Goal: Task Accomplishment & Management: Manage account settings

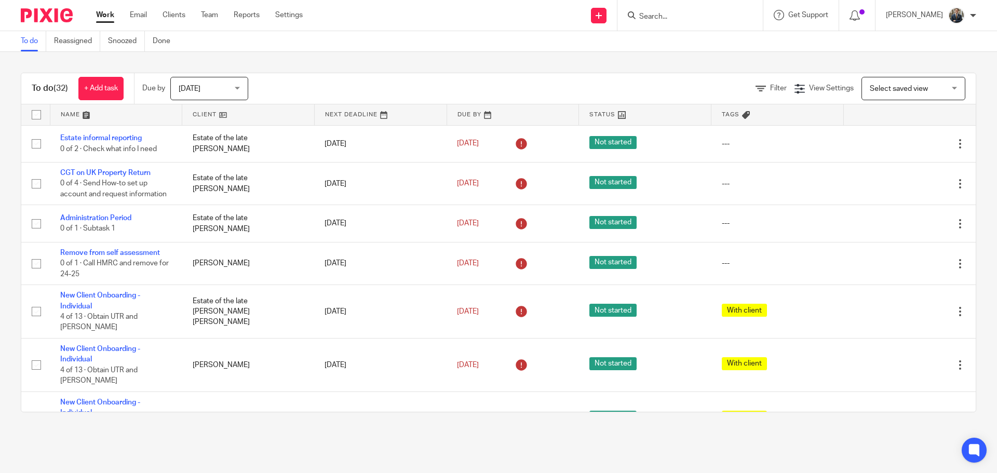
scroll to position [260, 0]
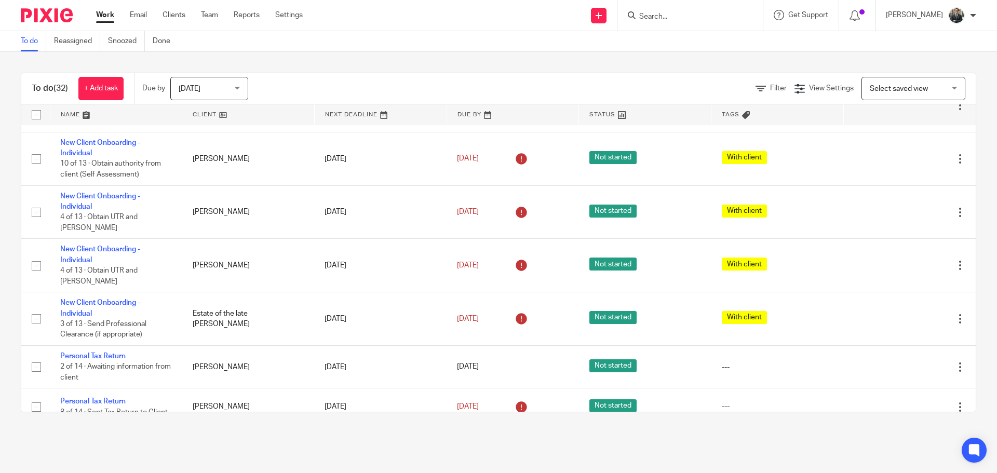
click at [655, 17] on input "Search" at bounding box center [684, 16] width 93 height 9
click at [656, 19] on input "Search" at bounding box center [684, 16] width 93 height 9
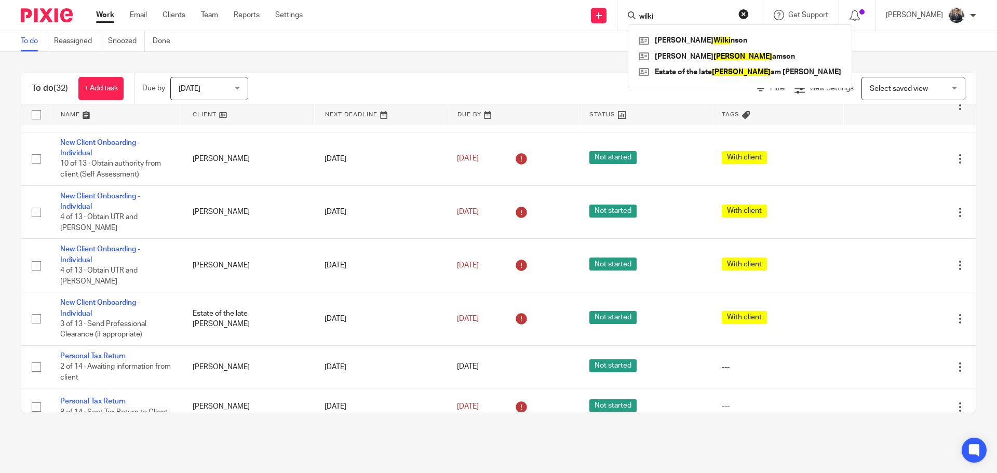
type input "wilki"
click at [719, 32] on div "Alison Wilki nson Nicola Willi amson Estate of the late Willi am Gibb" at bounding box center [740, 56] width 224 height 64
click at [719, 36] on link at bounding box center [740, 41] width 208 height 16
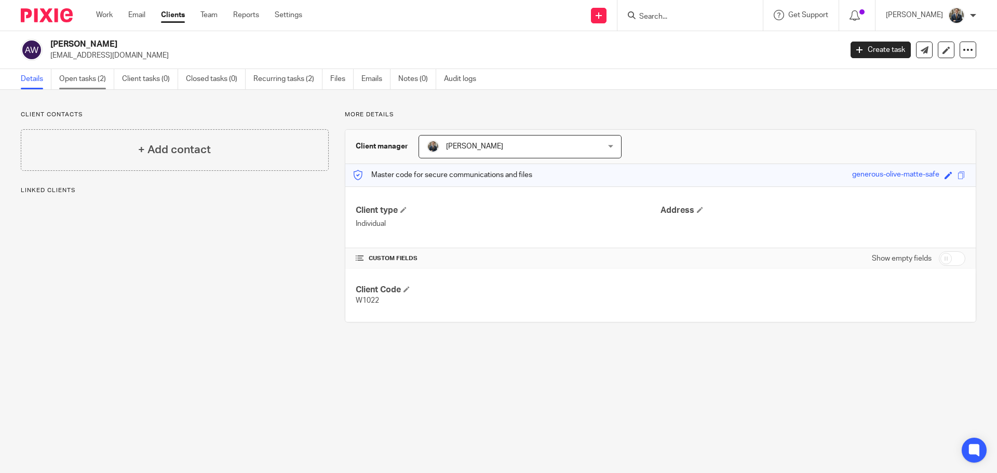
click at [87, 80] on link "Open tasks (2)" at bounding box center [86, 79] width 55 height 20
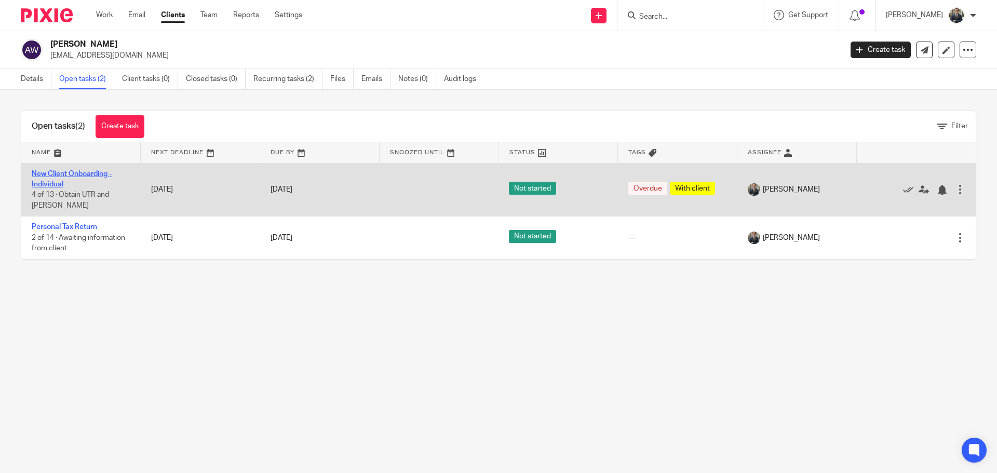
click at [75, 173] on link "New Client Onboarding - Individual" at bounding box center [72, 179] width 80 height 18
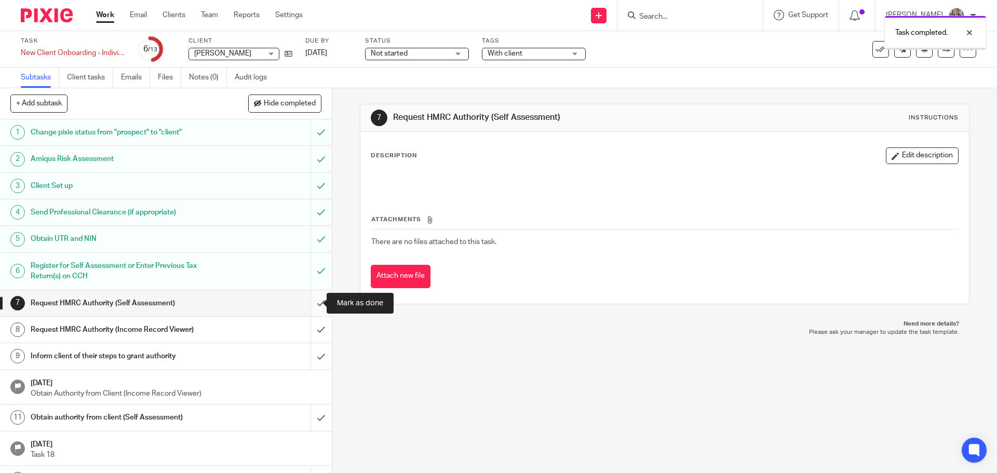
click at [311, 301] on input "submit" at bounding box center [166, 303] width 332 height 26
click at [314, 328] on input "submit" at bounding box center [166, 330] width 332 height 26
click at [312, 352] on input "submit" at bounding box center [166, 356] width 332 height 26
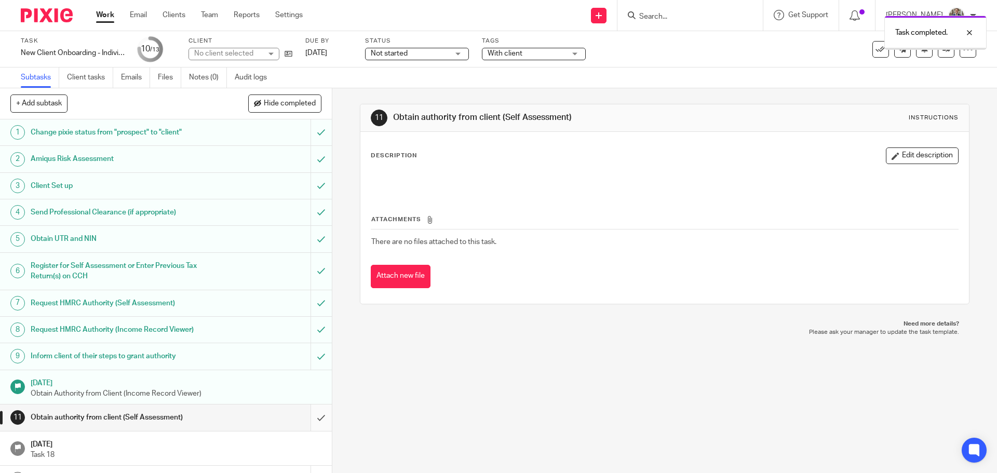
scroll to position [20, 0]
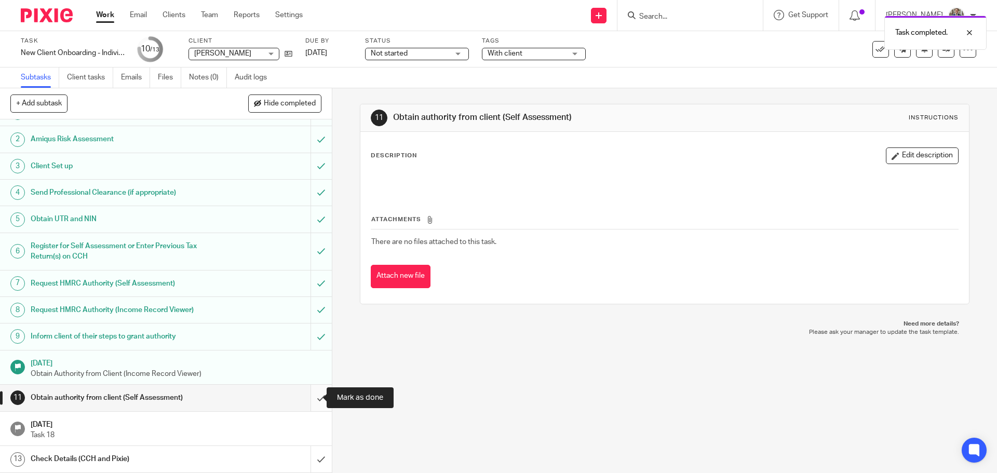
click at [309, 395] on input "submit" at bounding box center [166, 398] width 332 height 26
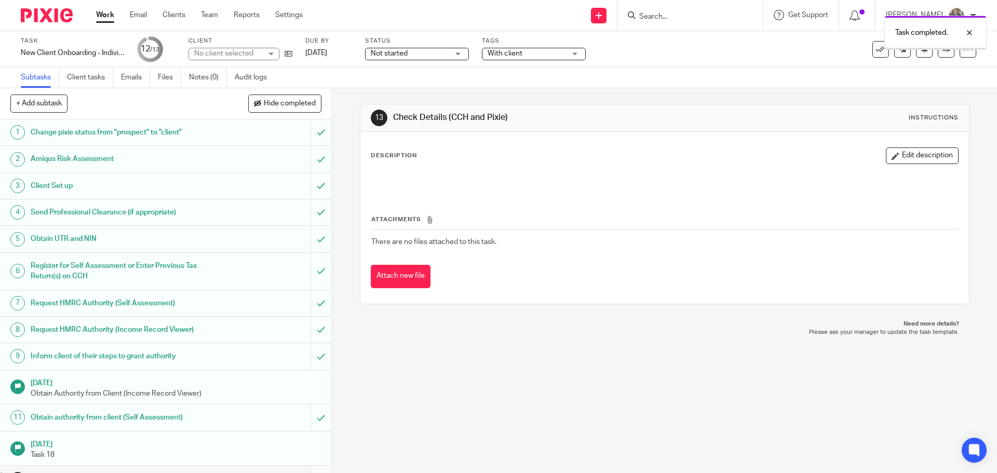
scroll to position [20, 0]
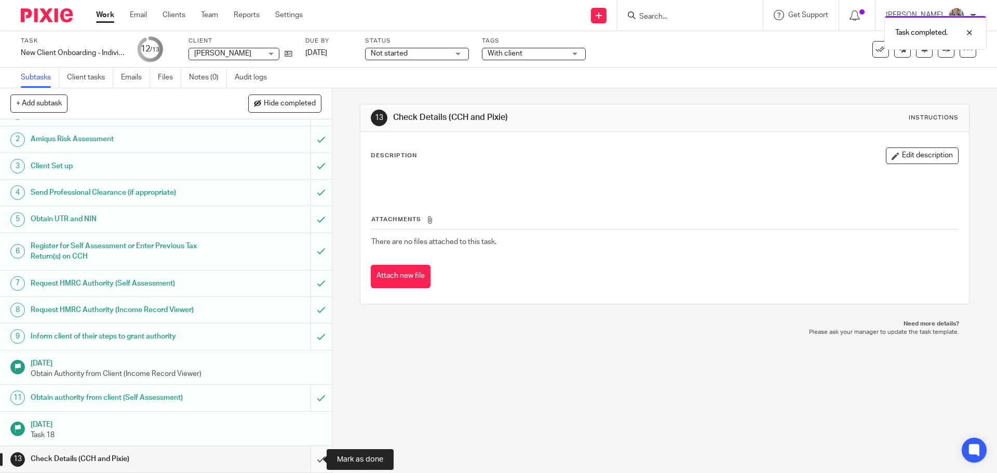
click at [314, 461] on input "submit" at bounding box center [166, 459] width 332 height 26
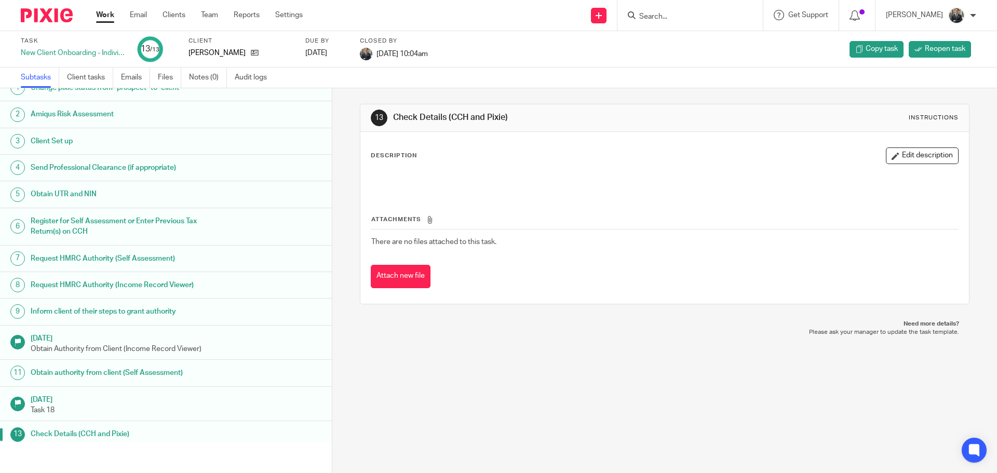
scroll to position [20, 0]
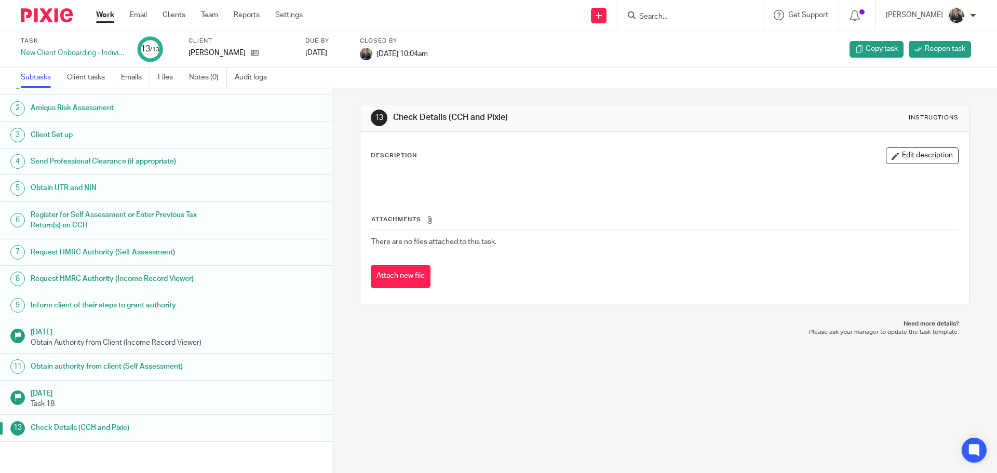
click at [51, 8] on img at bounding box center [47, 15] width 52 height 14
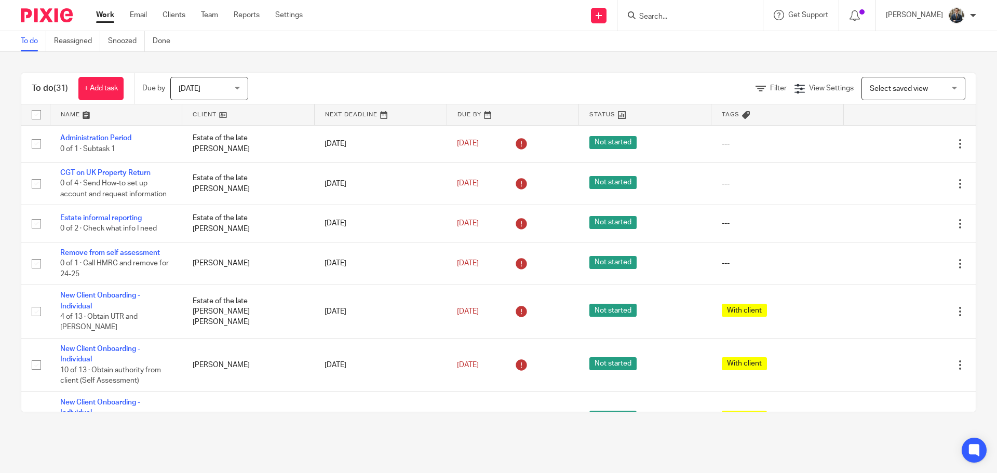
click at [683, 15] on input "Search" at bounding box center [684, 16] width 93 height 9
type input "Roose"
click button "submit" at bounding box center [0, 0] width 0 height 0
click at [736, 38] on link at bounding box center [701, 41] width 130 height 16
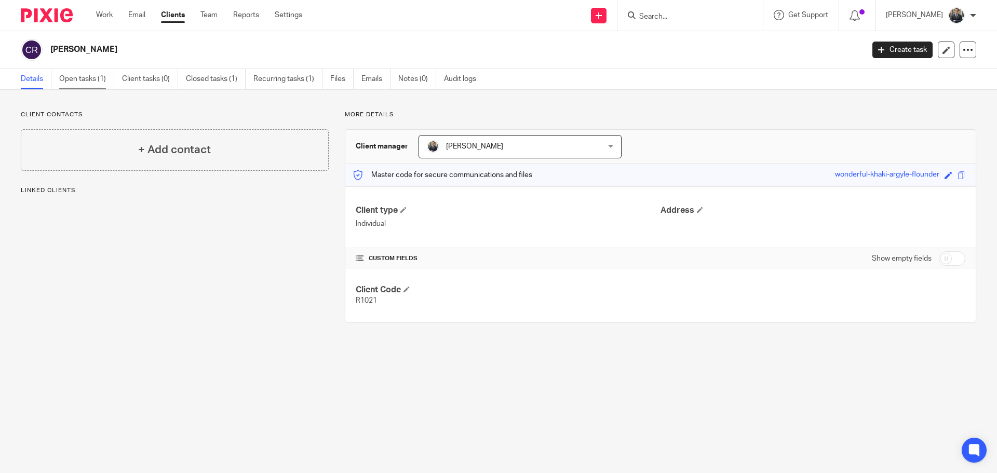
click at [83, 79] on link "Open tasks (1)" at bounding box center [86, 79] width 55 height 20
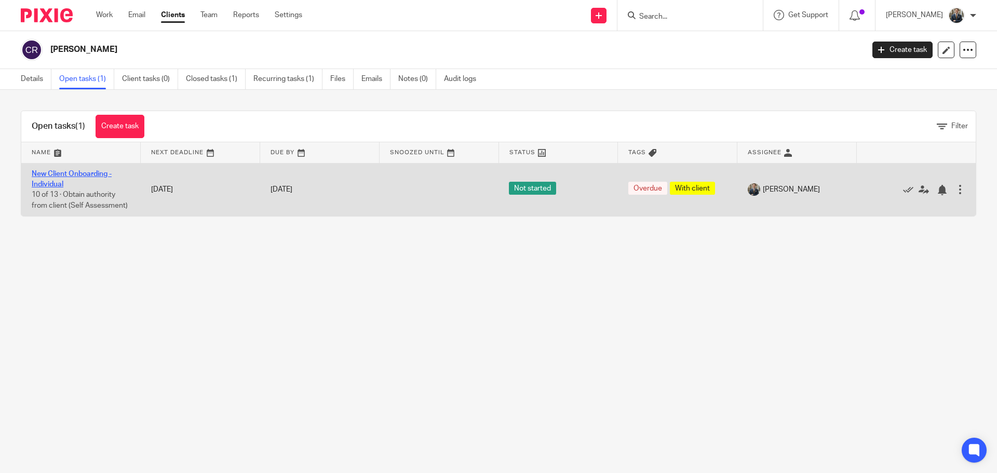
click at [89, 171] on link "New Client Onboarding - Individual" at bounding box center [72, 179] width 80 height 18
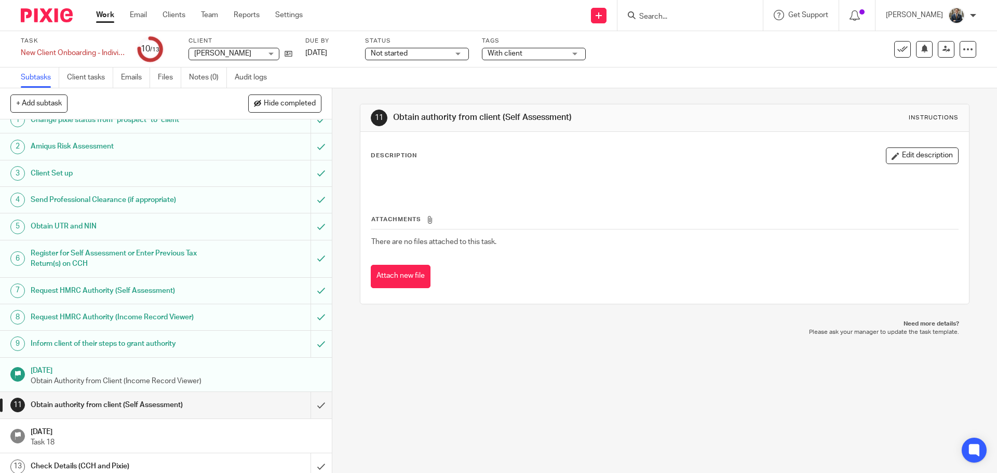
scroll to position [20, 0]
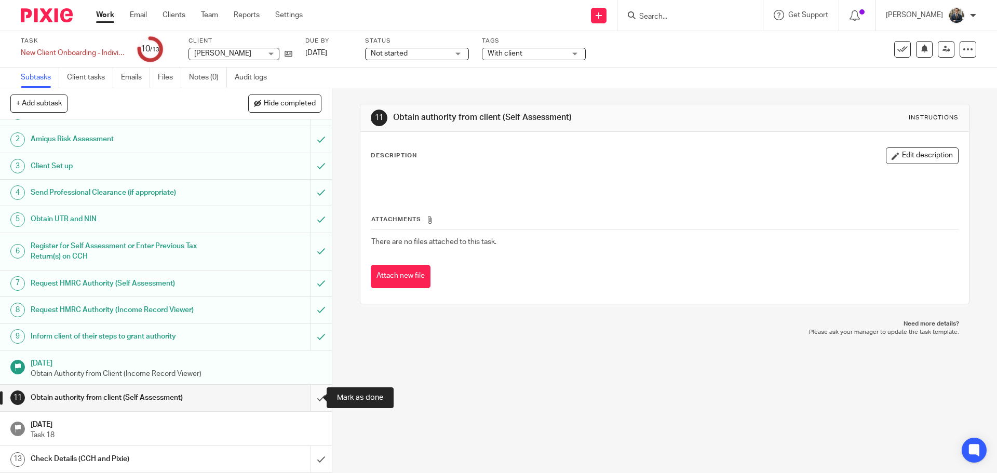
click at [314, 397] on input "submit" at bounding box center [166, 398] width 332 height 26
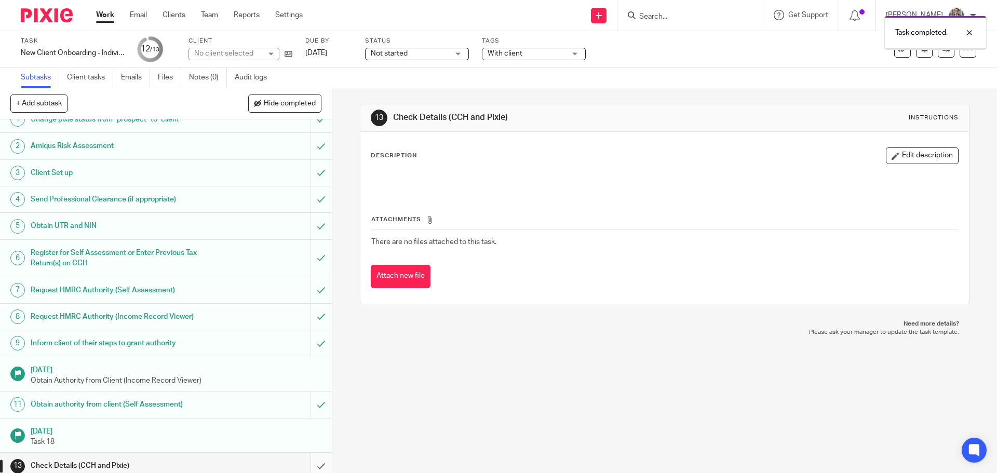
scroll to position [20, 0]
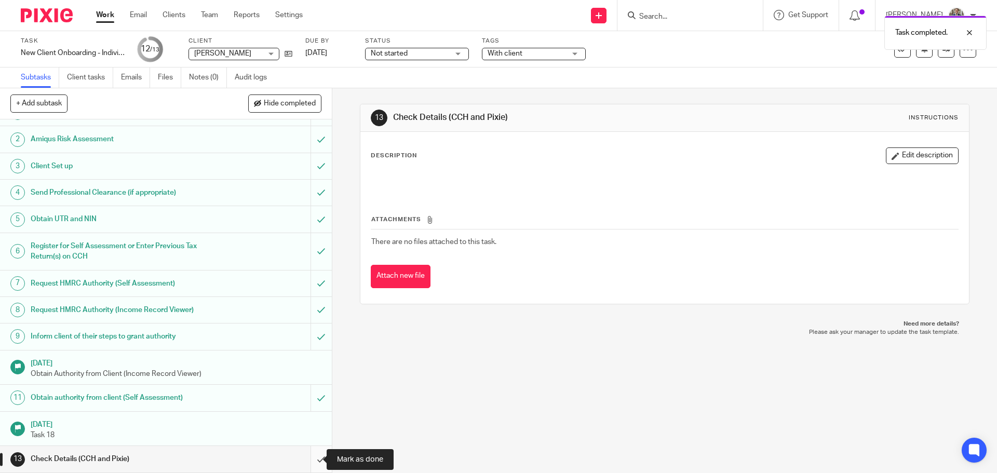
click at [311, 465] on input "submit" at bounding box center [166, 459] width 332 height 26
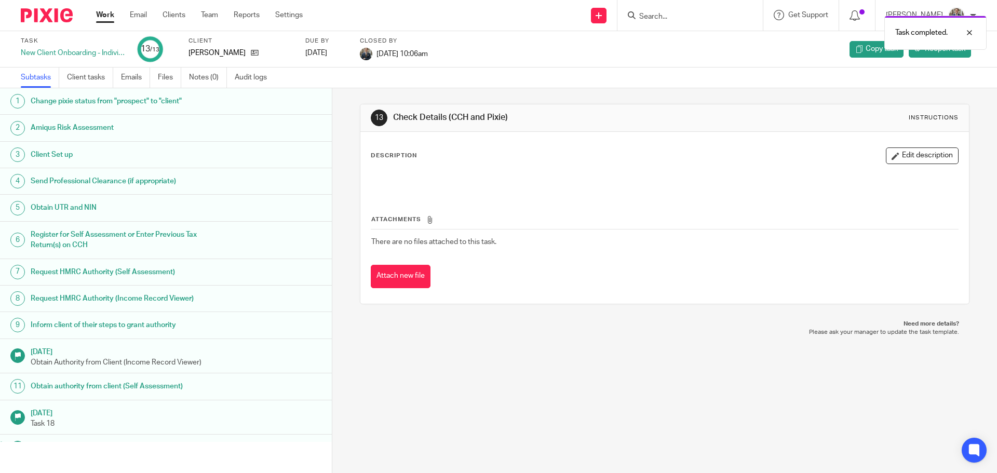
click at [38, 26] on div at bounding box center [43, 15] width 86 height 31
click at [39, 18] on img at bounding box center [47, 15] width 52 height 14
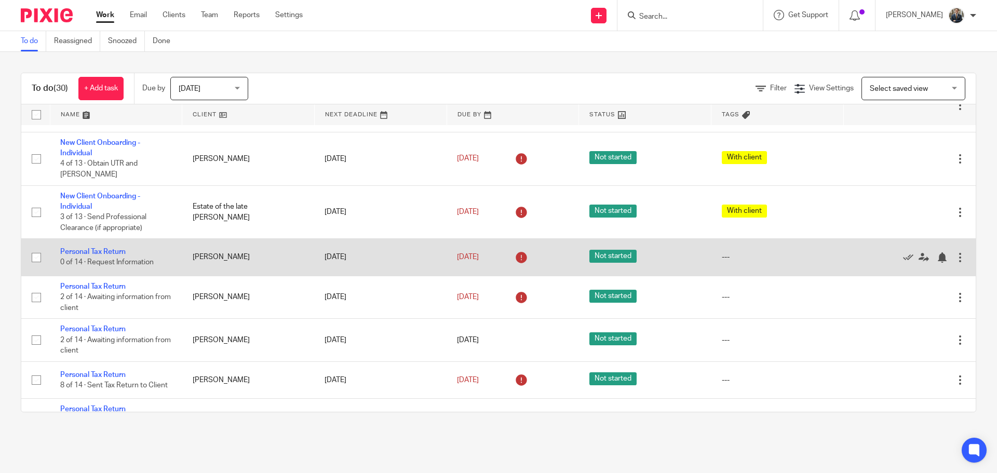
scroll to position [156, 0]
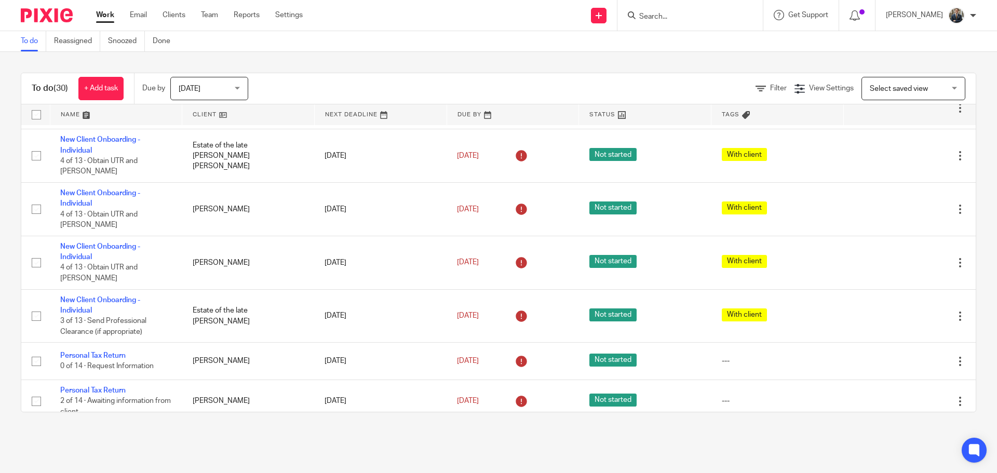
click at [669, 19] on input "Search" at bounding box center [684, 16] width 93 height 9
type input "Addi"
click at [700, 38] on link at bounding box center [700, 41] width 129 height 16
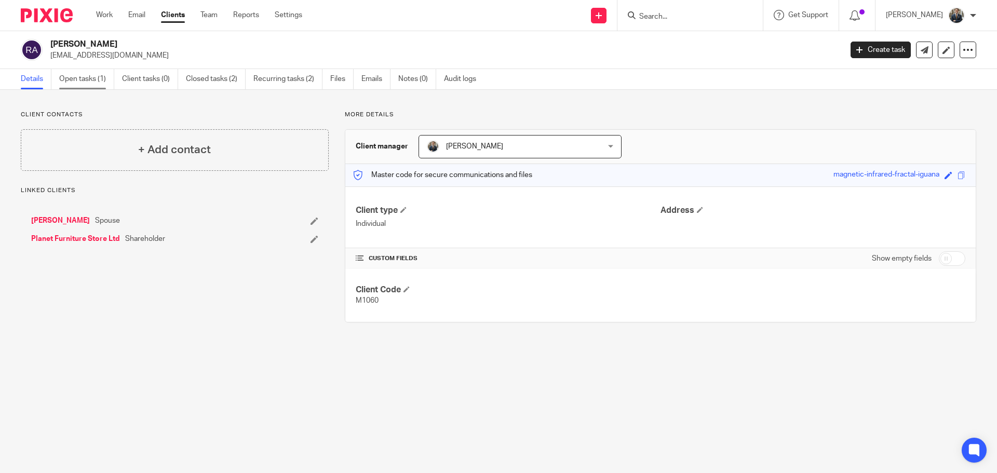
click at [100, 71] on link "Open tasks (1)" at bounding box center [86, 79] width 55 height 20
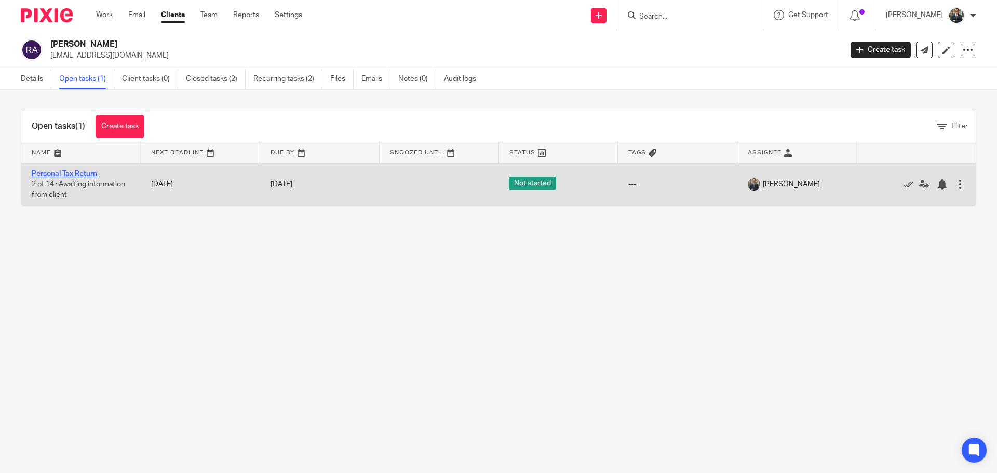
click at [82, 172] on link "Personal Tax Return" at bounding box center [64, 173] width 65 height 7
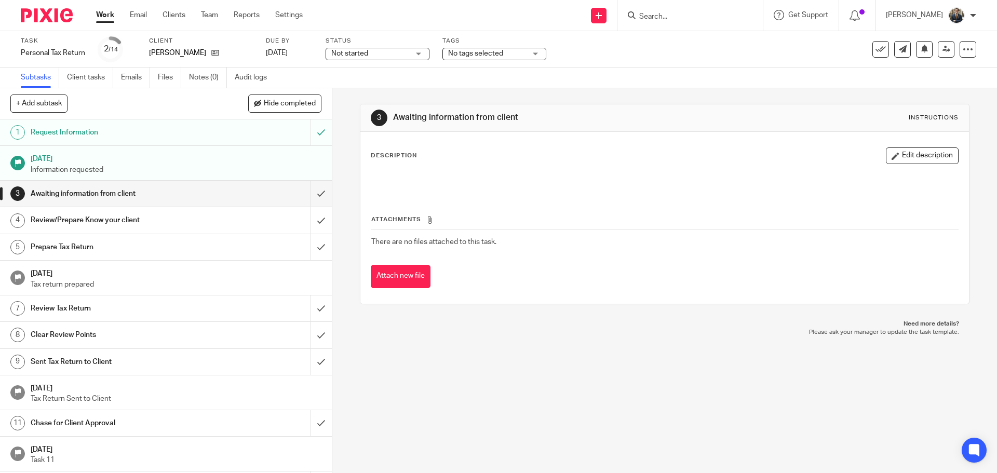
scroll to position [51, 0]
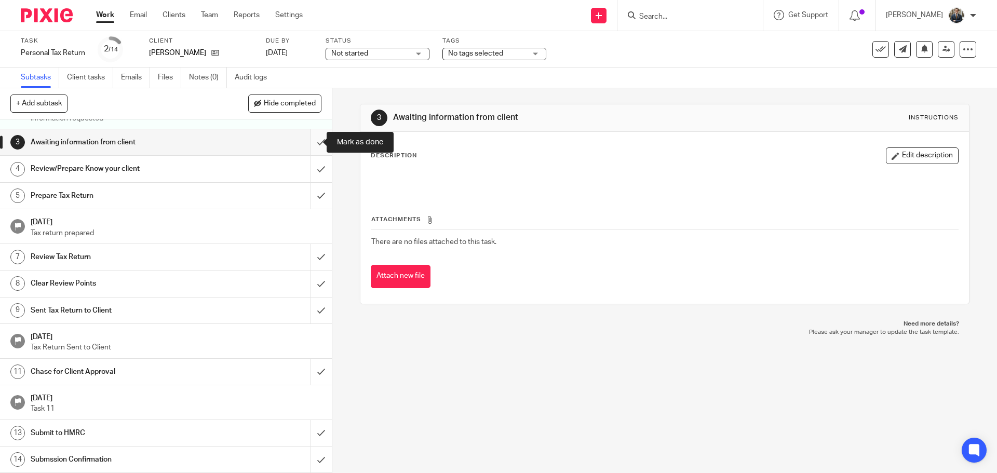
click at [306, 148] on input "submit" at bounding box center [166, 142] width 332 height 26
click at [311, 172] on input "submit" at bounding box center [166, 169] width 332 height 26
click at [314, 193] on input "submit" at bounding box center [166, 196] width 332 height 26
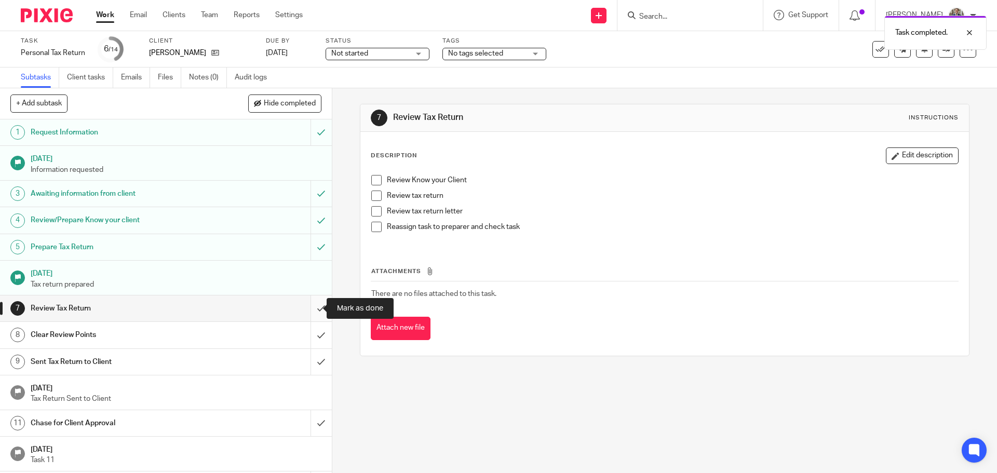
click at [315, 315] on input "submit" at bounding box center [166, 308] width 332 height 26
click at [315, 331] on input "submit" at bounding box center [166, 335] width 332 height 26
click at [314, 353] on input "submit" at bounding box center [166, 362] width 332 height 26
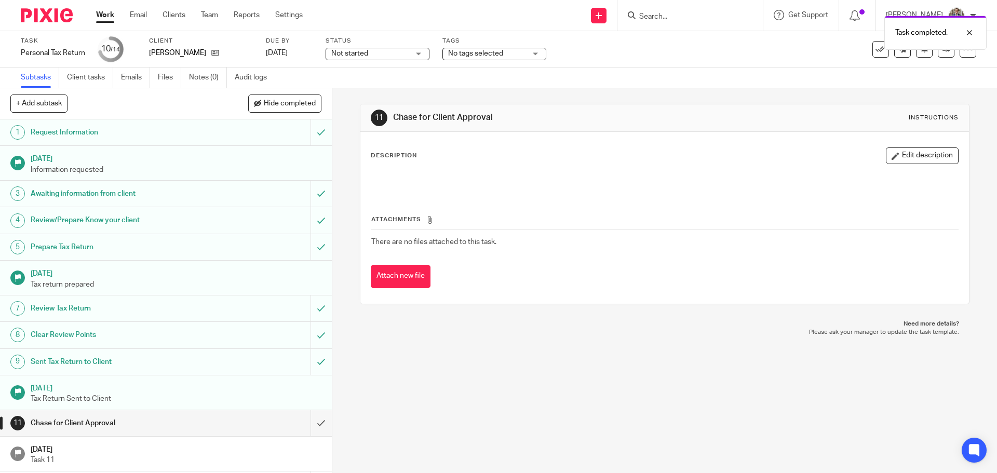
click at [694, 17] on div "Task completed." at bounding box center [743, 29] width 488 height 39
click at [662, 12] on div "Task completed." at bounding box center [743, 29] width 488 height 39
click at [663, 17] on input "Search" at bounding box center [684, 16] width 93 height 9
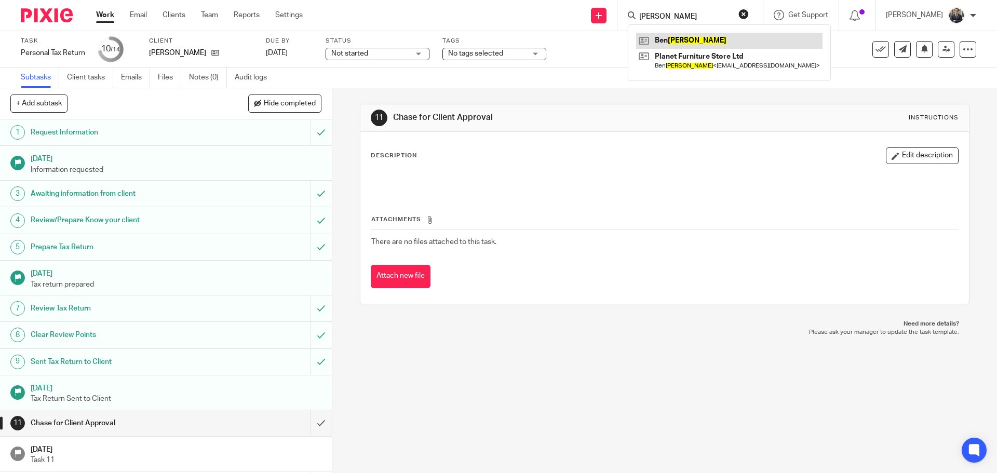
type input "mercer"
click at [682, 37] on link at bounding box center [729, 41] width 186 height 16
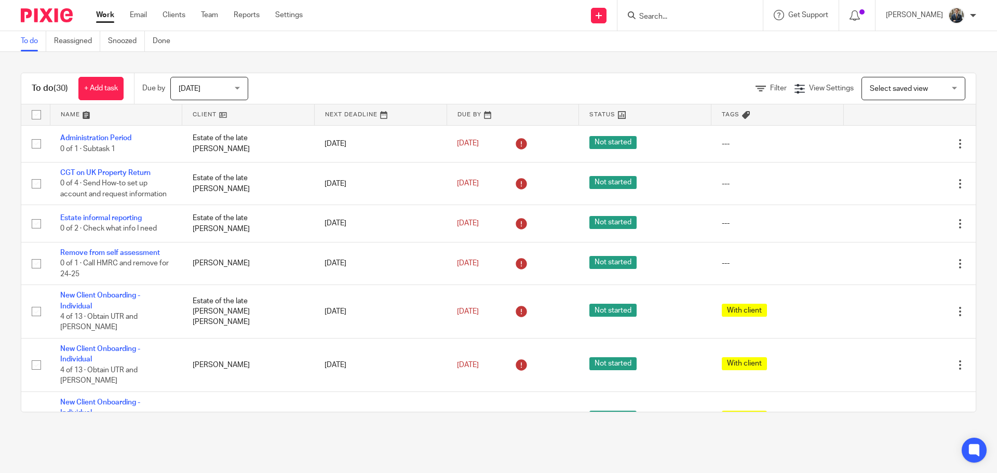
click at [689, 14] on input "Search" at bounding box center [684, 16] width 93 height 9
type input "watson"
click at [688, 34] on link at bounding box center [705, 41] width 139 height 16
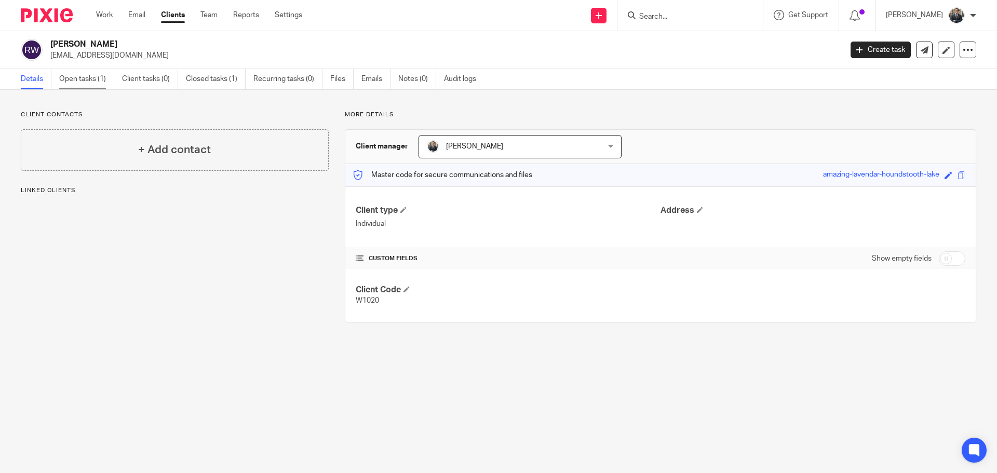
click at [87, 82] on link "Open tasks (1)" at bounding box center [86, 79] width 55 height 20
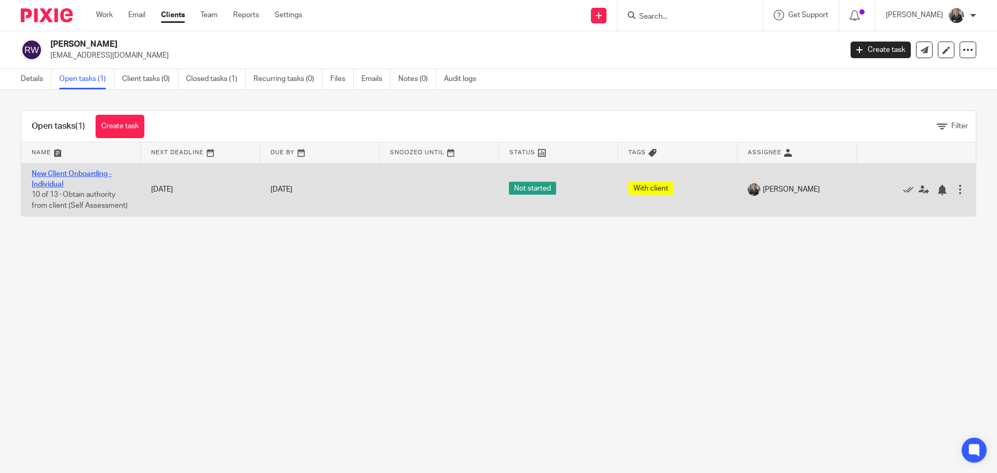
click at [93, 171] on link "New Client Onboarding - Individual" at bounding box center [72, 179] width 80 height 18
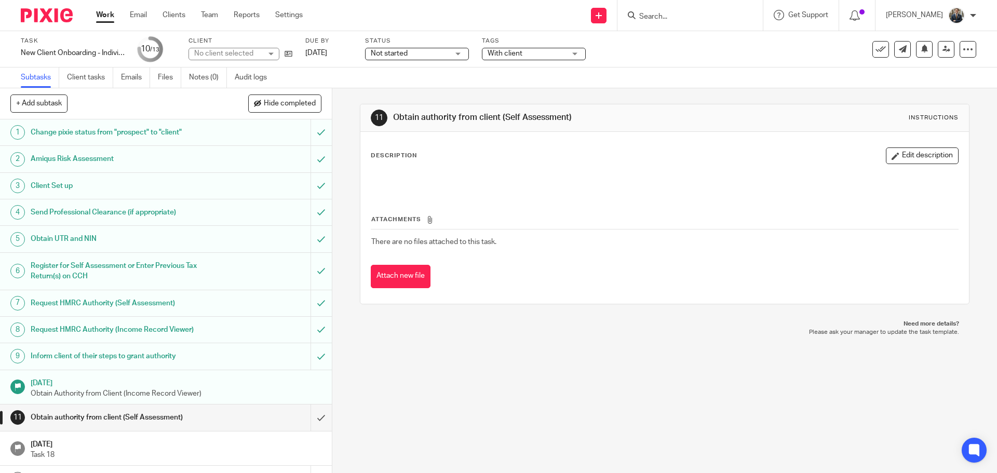
scroll to position [20, 0]
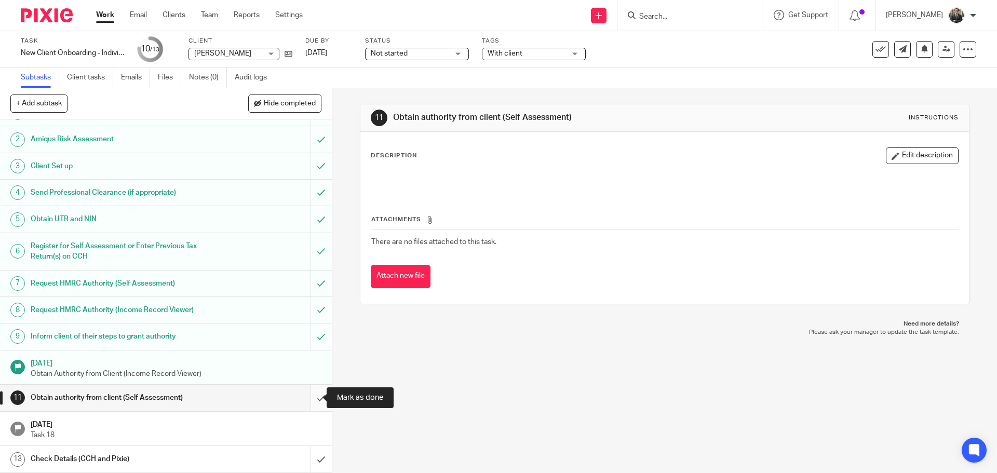
click at [305, 399] on input "submit" at bounding box center [166, 398] width 332 height 26
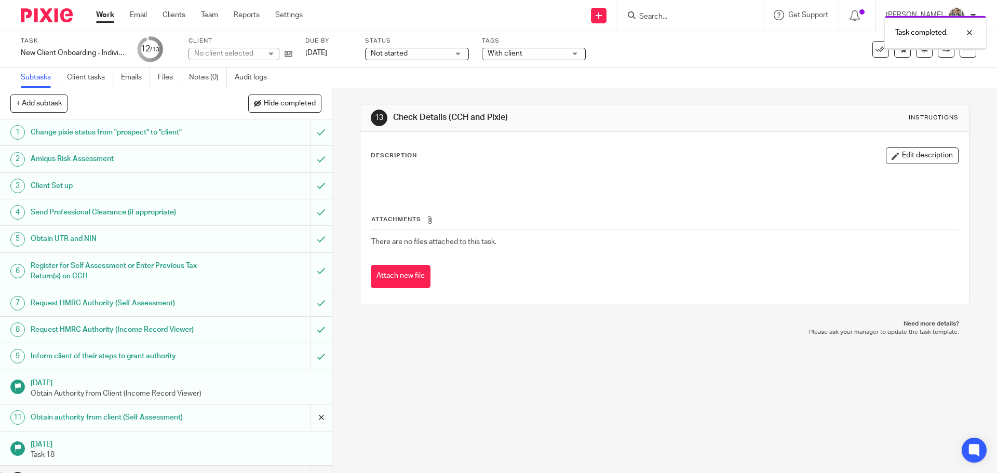
scroll to position [20, 0]
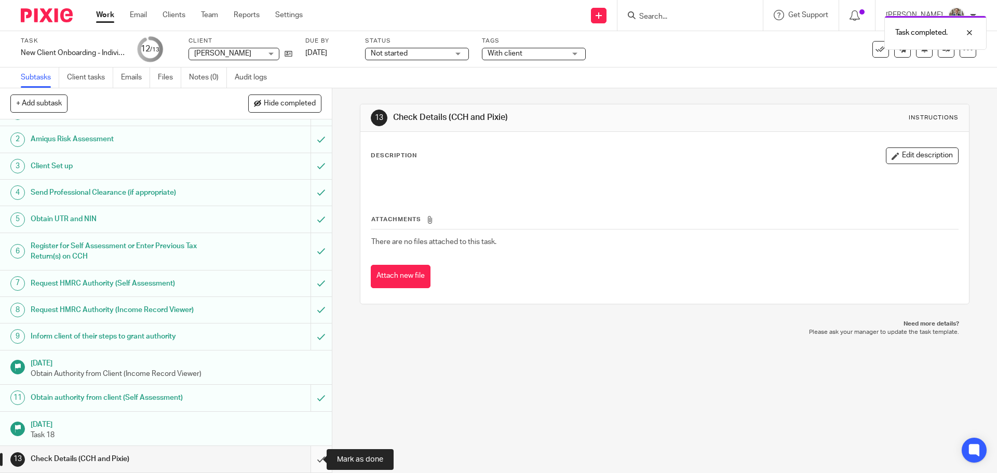
click at [315, 460] on input "submit" at bounding box center [166, 459] width 332 height 26
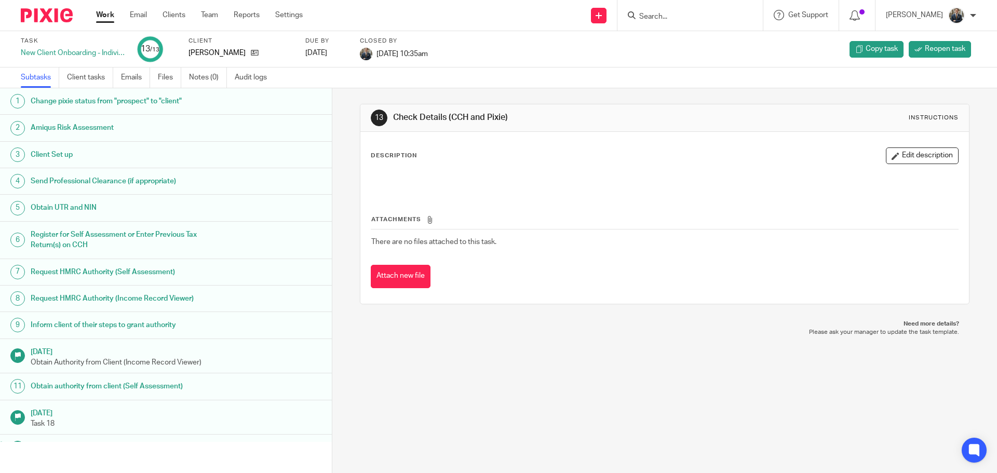
click at [50, 18] on img at bounding box center [47, 15] width 52 height 14
